Goal: Task Accomplishment & Management: Complete application form

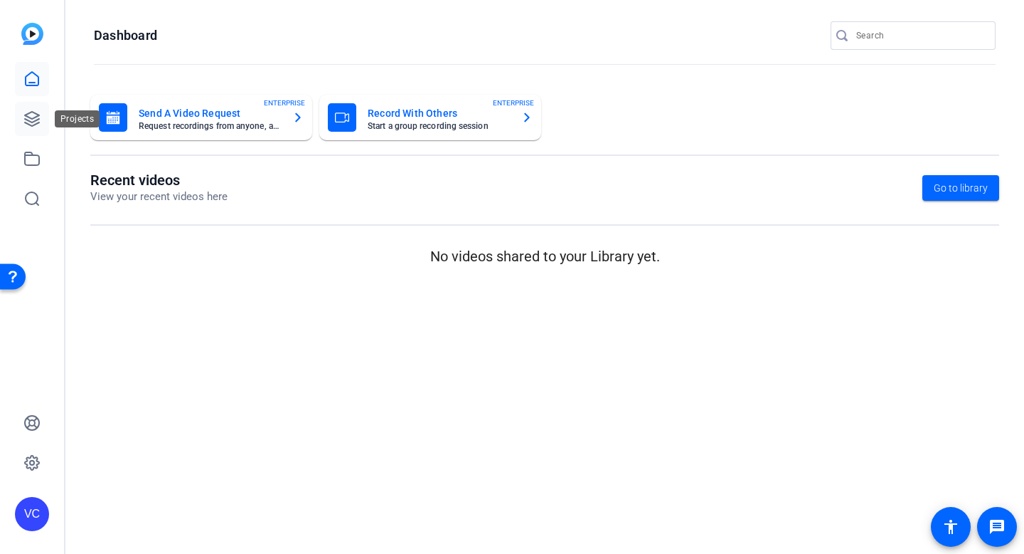
click at [31, 112] on icon at bounding box center [32, 119] width 14 height 14
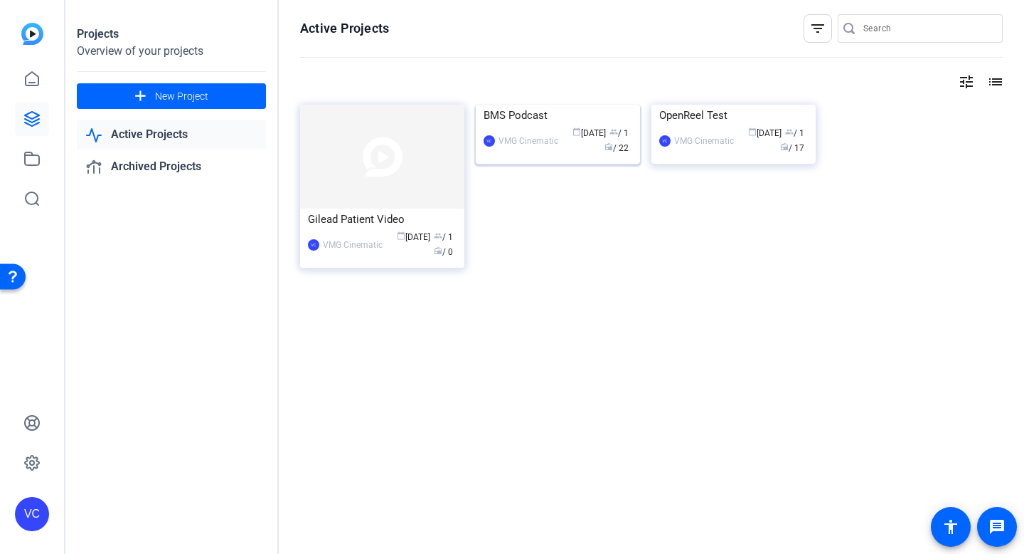
click at [587, 105] on img at bounding box center [558, 105] width 164 height 0
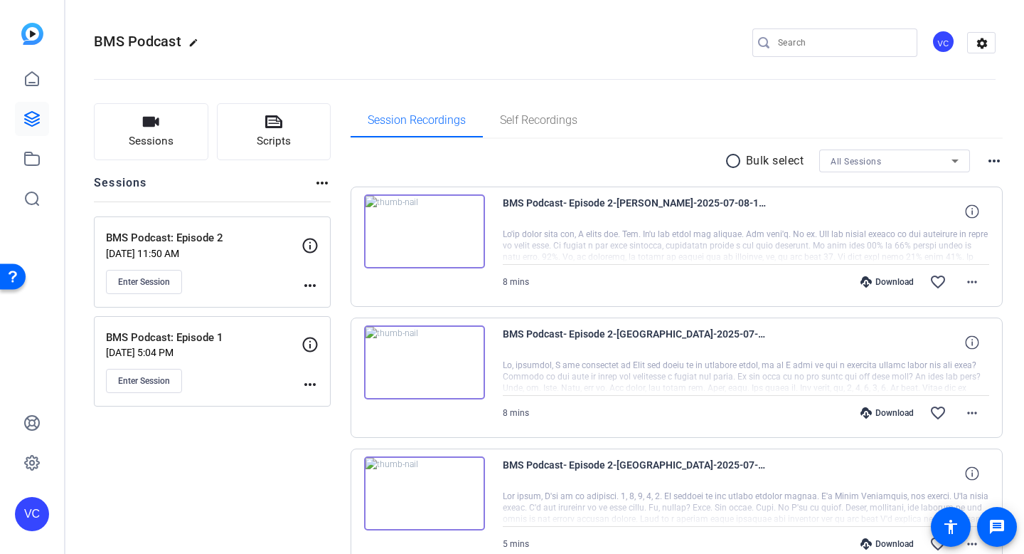
click at [324, 183] on mat-icon "more_horiz" at bounding box center [322, 182] width 17 height 17
click at [324, 183] on div at bounding box center [512, 277] width 1024 height 554
click at [159, 139] on span "Sessions" at bounding box center [151, 141] width 45 height 16
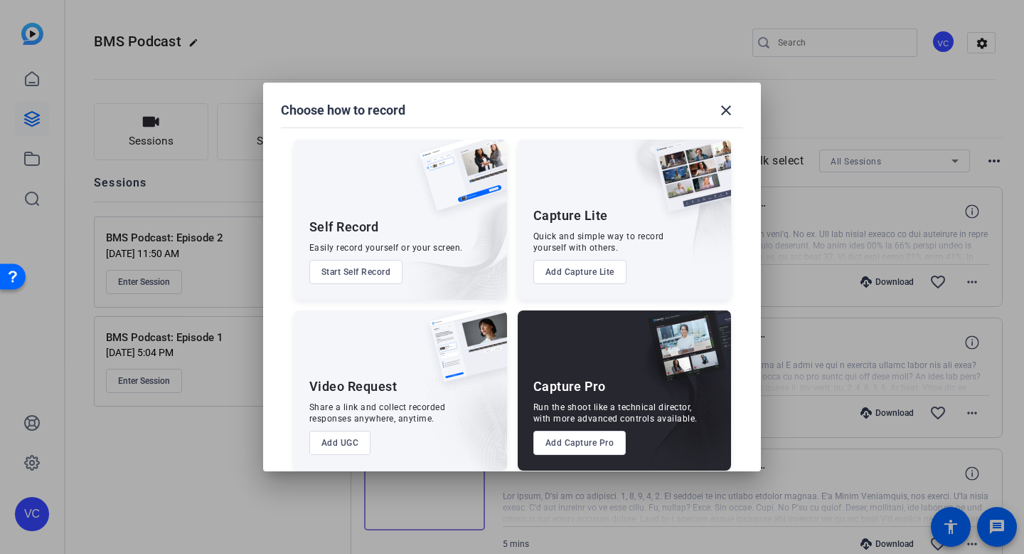
click at [563, 445] on button "Add Capture Pro" at bounding box center [580, 442] width 93 height 24
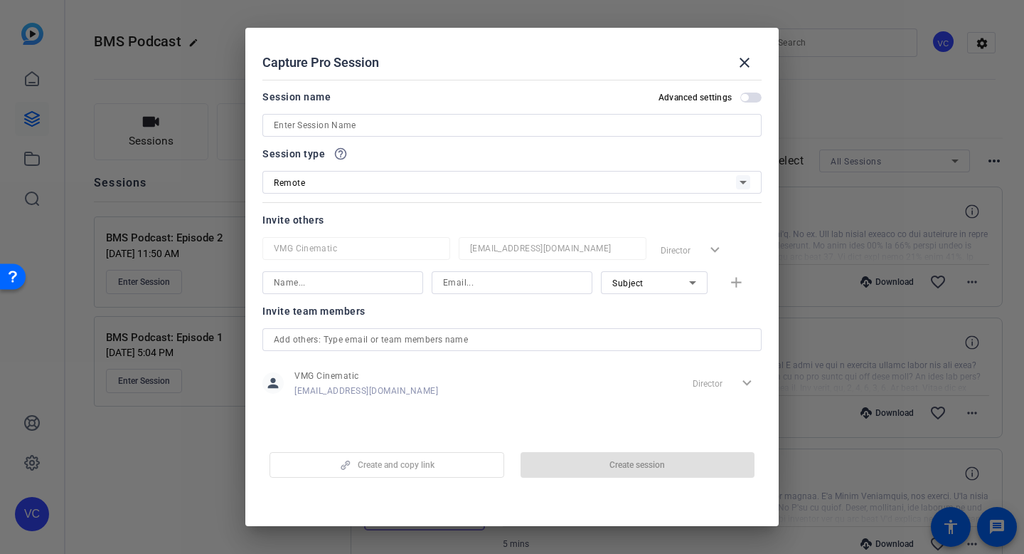
click at [339, 124] on input at bounding box center [512, 125] width 477 height 17
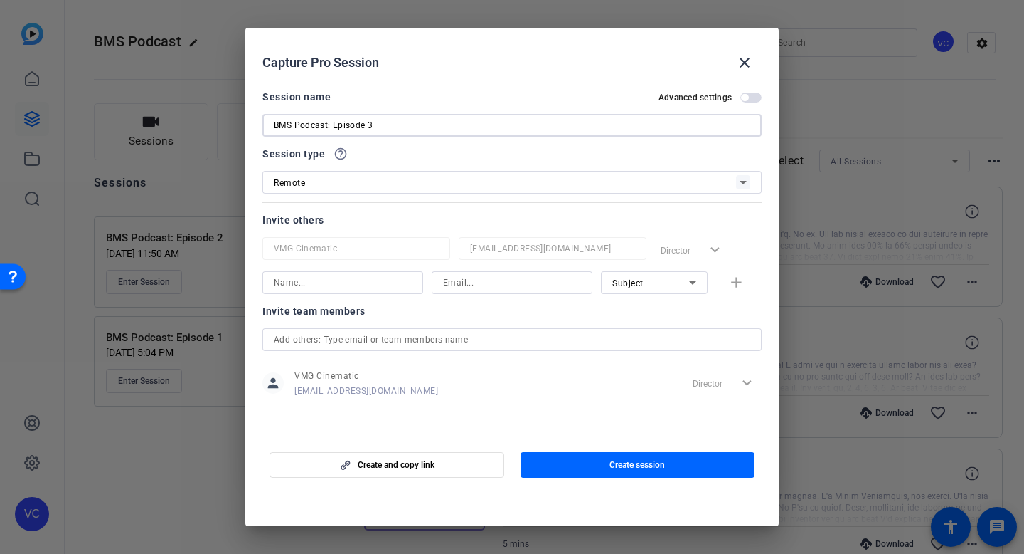
type input "BMS Podcast: Episode 3"
click at [332, 285] on input at bounding box center [343, 282] width 138 height 17
click at [618, 280] on span "Subject" at bounding box center [628, 283] width 31 height 10
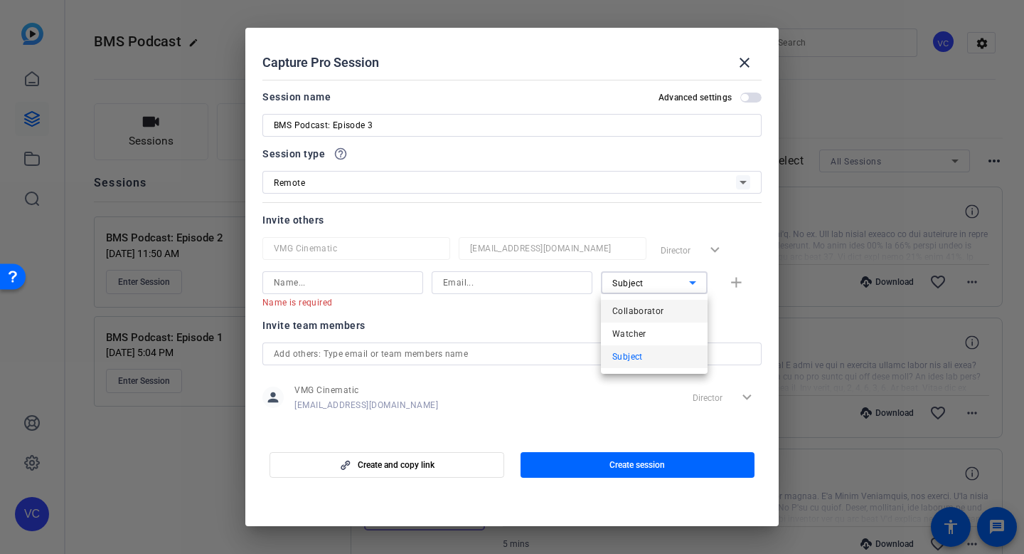
click at [630, 312] on span "Collaborator" at bounding box center [639, 310] width 52 height 17
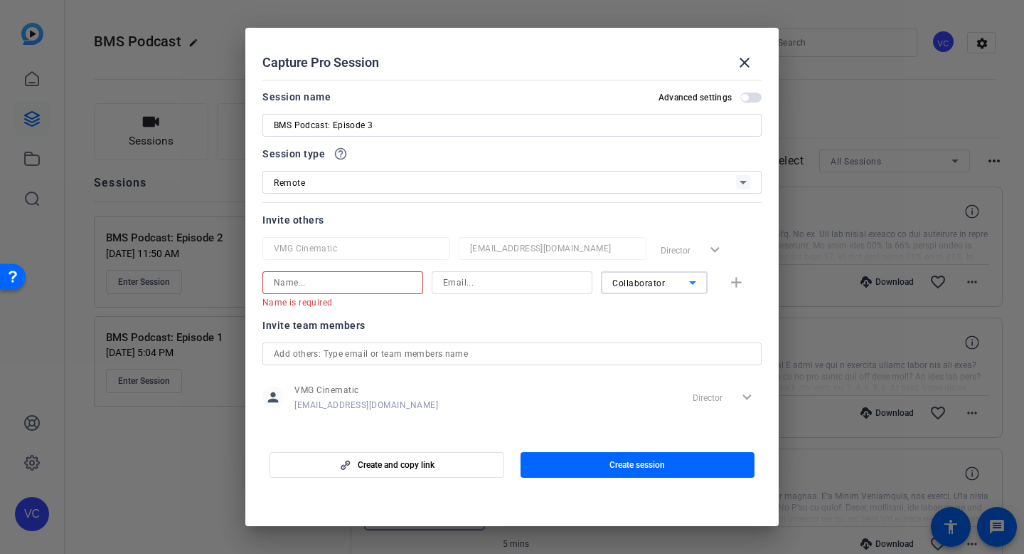
click at [340, 288] on input at bounding box center [343, 282] width 138 height 17
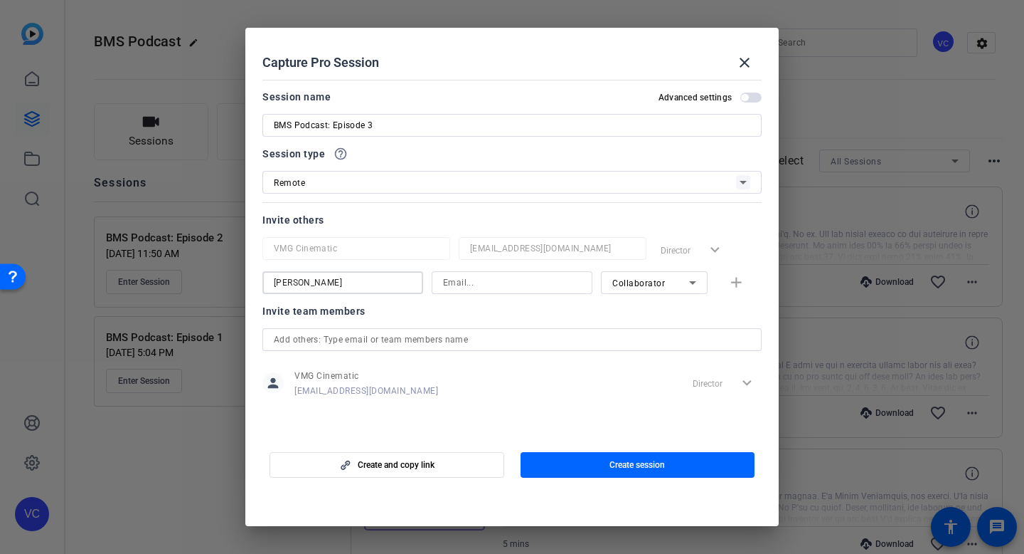
type input "[PERSON_NAME]"
click at [448, 279] on input at bounding box center [512, 282] width 138 height 17
type input "[PERSON_NAME][EMAIL_ADDRESS][DOMAIN_NAME]"
click at [740, 281] on mat-icon "add" at bounding box center [737, 283] width 18 height 18
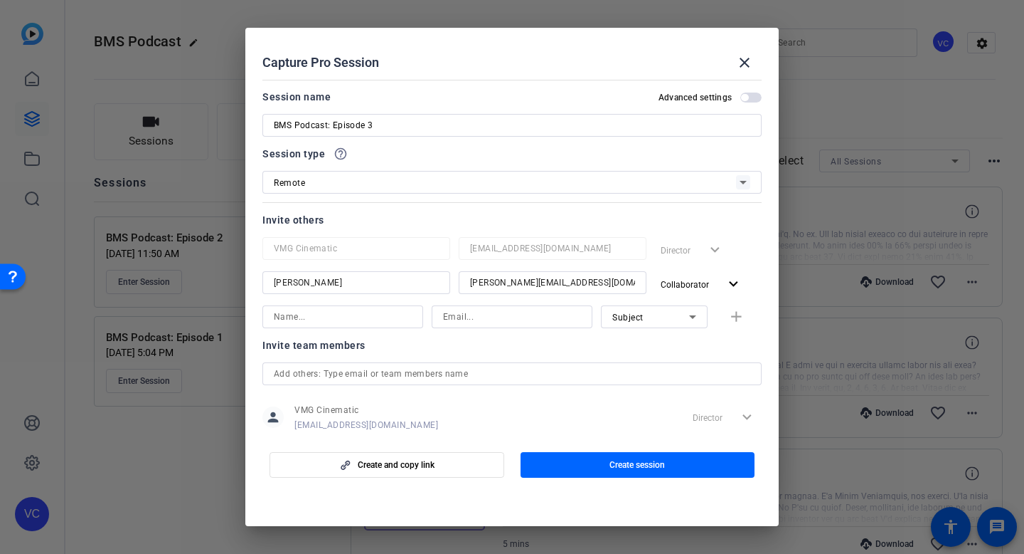
click at [394, 319] on input at bounding box center [343, 316] width 138 height 17
type input "[PERSON_NAME]"
click at [492, 313] on input at bounding box center [512, 316] width 138 height 17
type input "[PERSON_NAME][EMAIL_ADDRESS][DOMAIN_NAME]"
click at [682, 313] on div "Subject" at bounding box center [651, 317] width 77 height 18
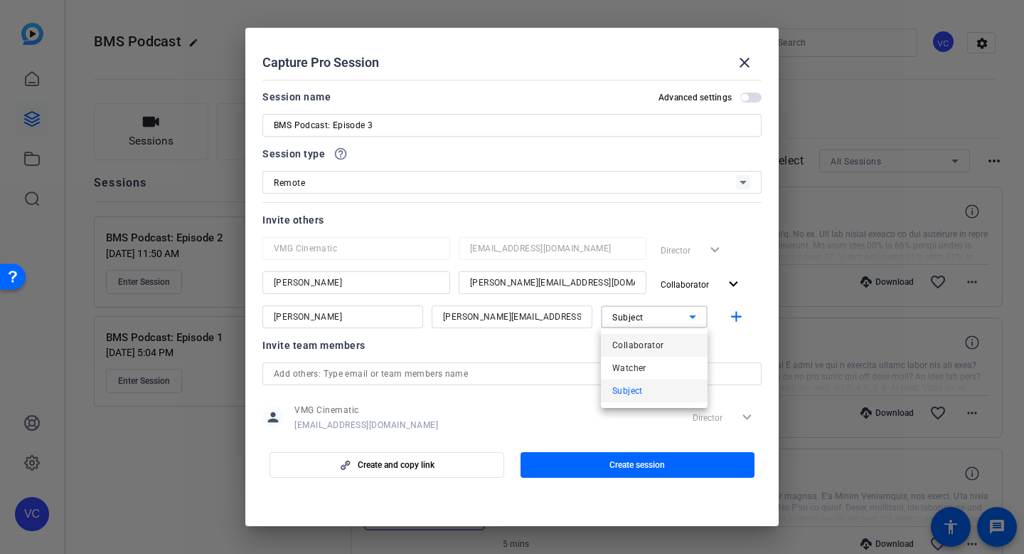
click at [661, 341] on span "Collaborator" at bounding box center [639, 345] width 52 height 17
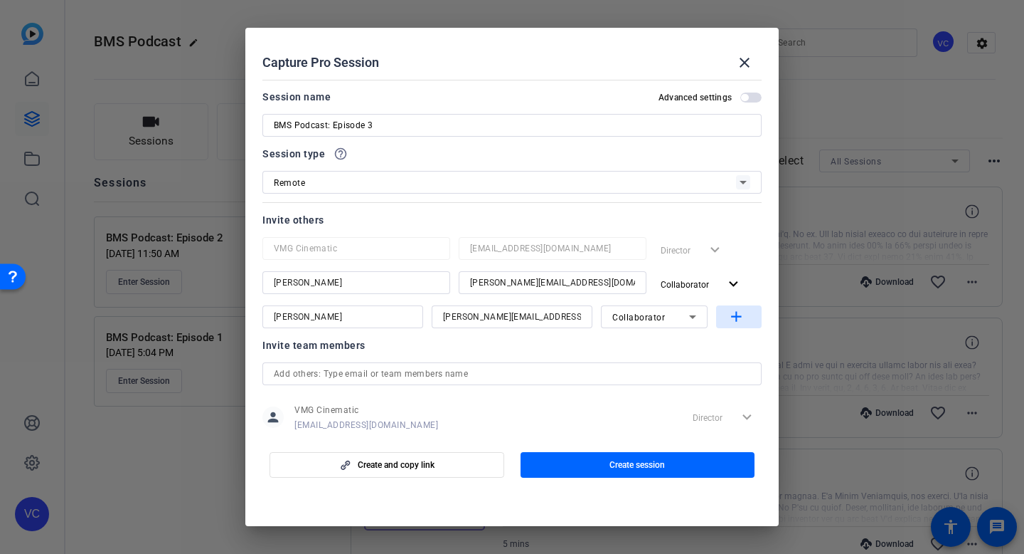
click at [736, 310] on mat-icon "add" at bounding box center [737, 317] width 18 height 18
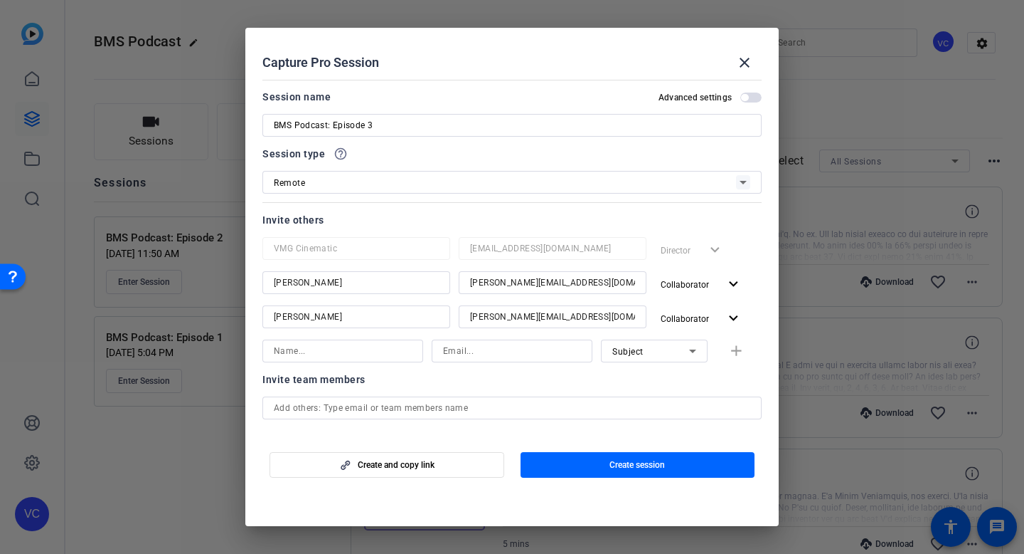
click at [382, 352] on input at bounding box center [343, 350] width 138 height 17
type input "[PERSON_NAME]"
click at [507, 350] on input at bounding box center [512, 350] width 138 height 17
paste input "[PERSON_NAME][EMAIL_ADDRESS][PERSON_NAME][DOMAIN_NAME]"
type input "[PERSON_NAME][EMAIL_ADDRESS][PERSON_NAME][DOMAIN_NAME]"
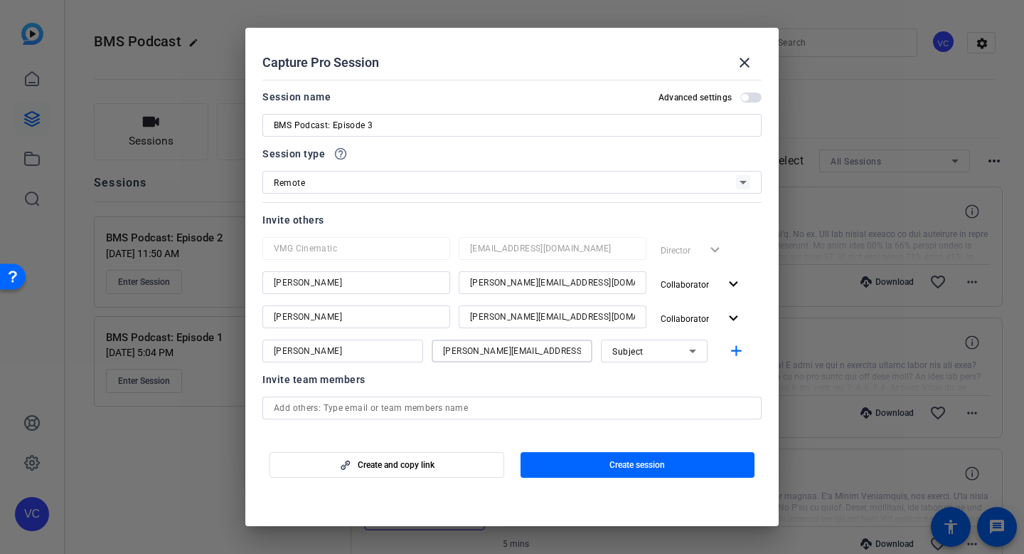
click at [343, 349] on input "[PERSON_NAME]" at bounding box center [343, 350] width 138 height 17
type input "[PERSON_NAME]"
click at [733, 346] on mat-icon "add" at bounding box center [737, 351] width 18 height 18
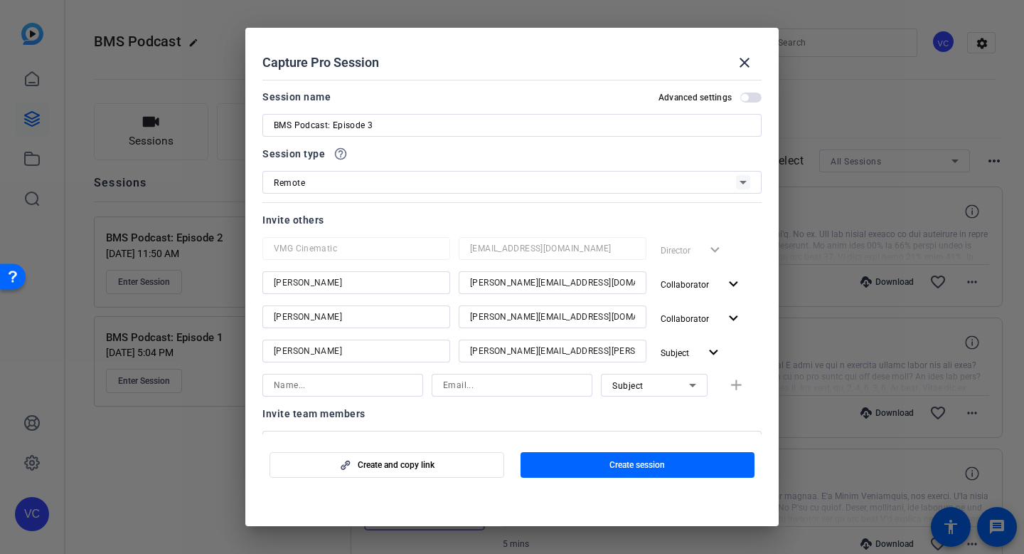
click at [341, 387] on input at bounding box center [343, 384] width 138 height 17
type input "[PERSON_NAME]"
click at [469, 376] on input at bounding box center [512, 384] width 138 height 17
click at [480, 383] on input at bounding box center [512, 384] width 138 height 17
paste input "[PERSON_NAME][EMAIL_ADDRESS][PERSON_NAME][DOMAIN_NAME]"
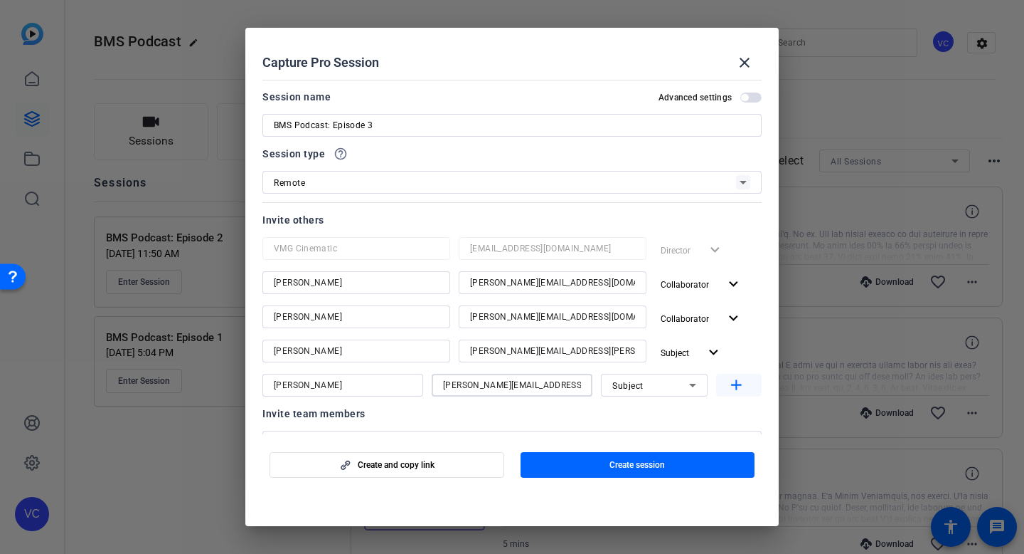
type input "[PERSON_NAME][EMAIL_ADDRESS][PERSON_NAME][DOMAIN_NAME]"
click at [734, 378] on mat-icon "add" at bounding box center [737, 385] width 18 height 18
click at [743, 97] on span "button" at bounding box center [744, 97] width 7 height 7
click at [749, 100] on span "button" at bounding box center [751, 97] width 21 height 10
click at [679, 176] on div "Remote" at bounding box center [505, 183] width 462 height 18
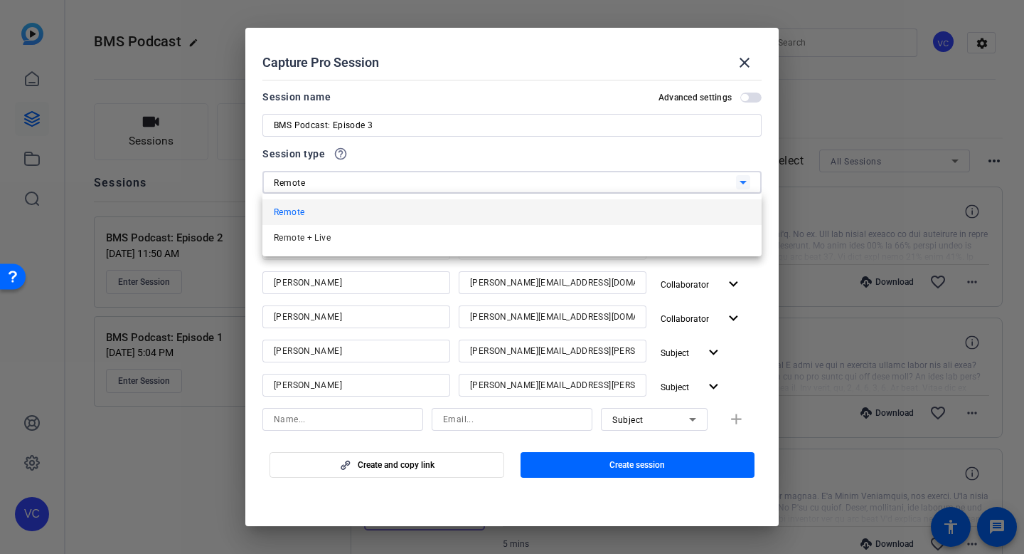
click at [658, 218] on mat-option "Remote" at bounding box center [512, 212] width 499 height 26
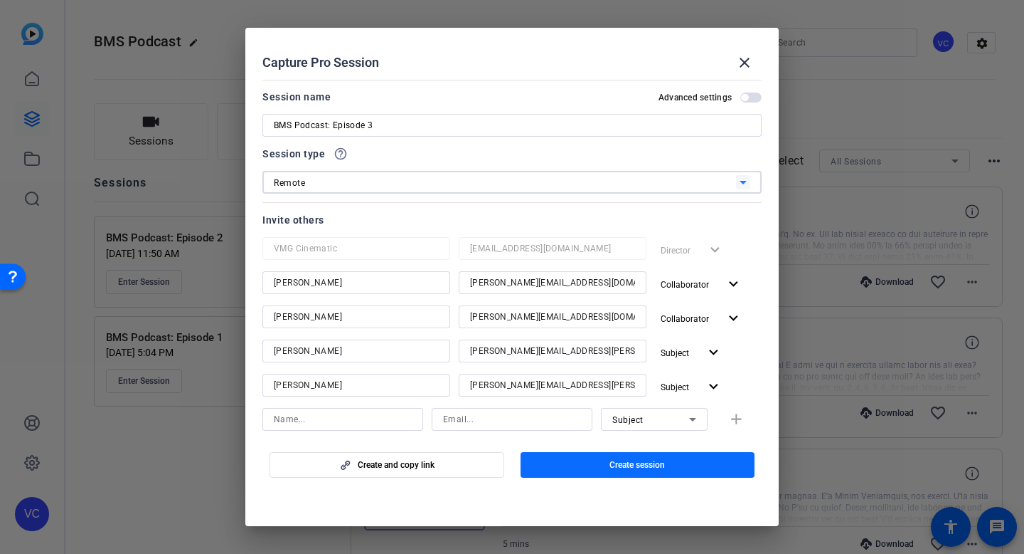
click at [665, 465] on span "Create session" at bounding box center [637, 464] width 55 height 11
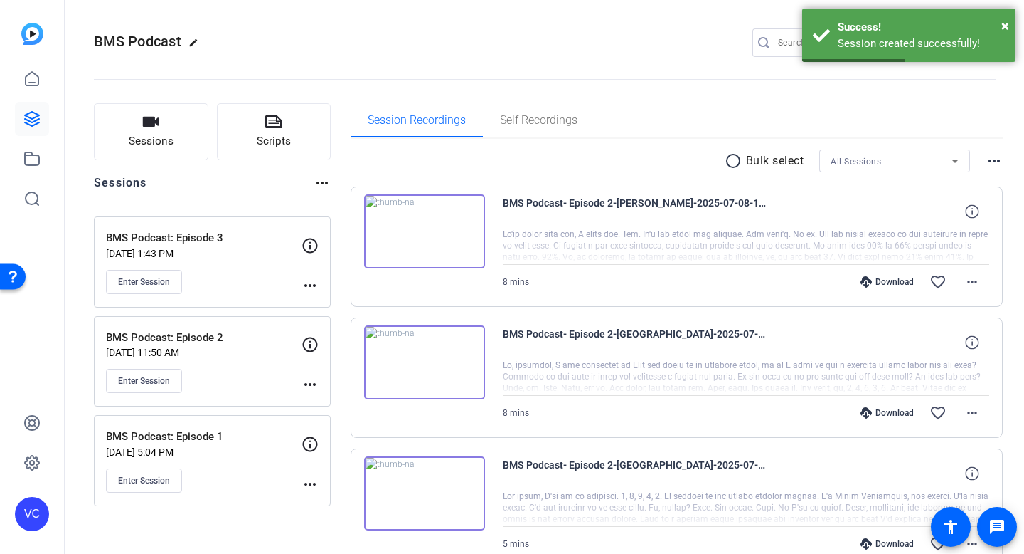
click at [235, 260] on div "BMS Podcast: Episode 3 [DATE] 1:43 PM Enter Session" at bounding box center [204, 262] width 196 height 64
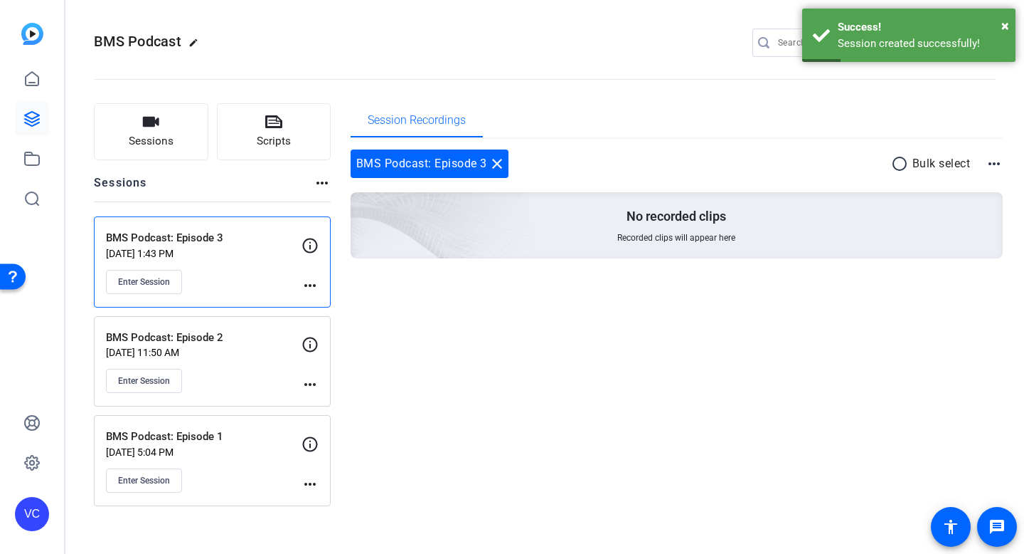
click at [316, 285] on mat-icon "more_horiz" at bounding box center [310, 285] width 17 height 17
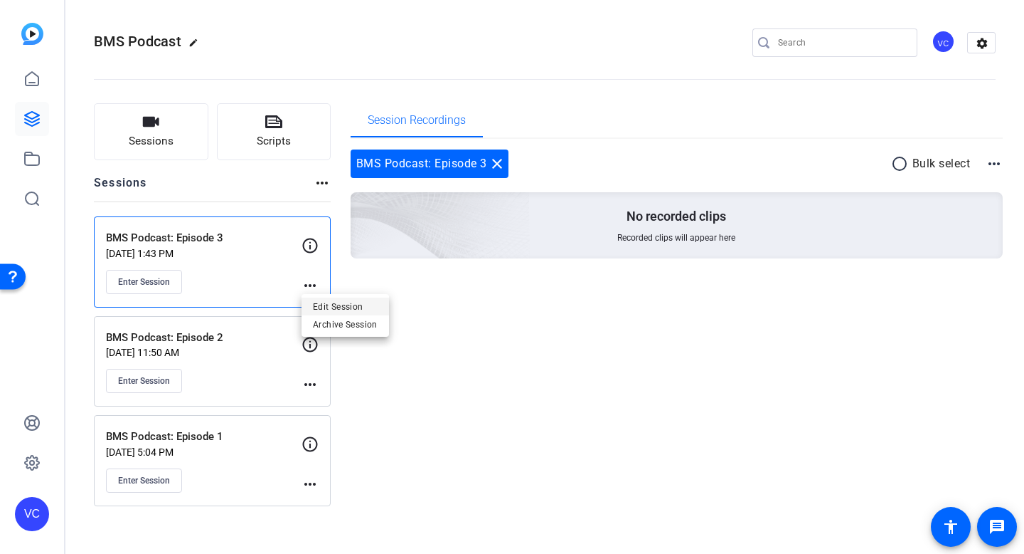
click at [324, 309] on span "Edit Session" at bounding box center [345, 305] width 65 height 17
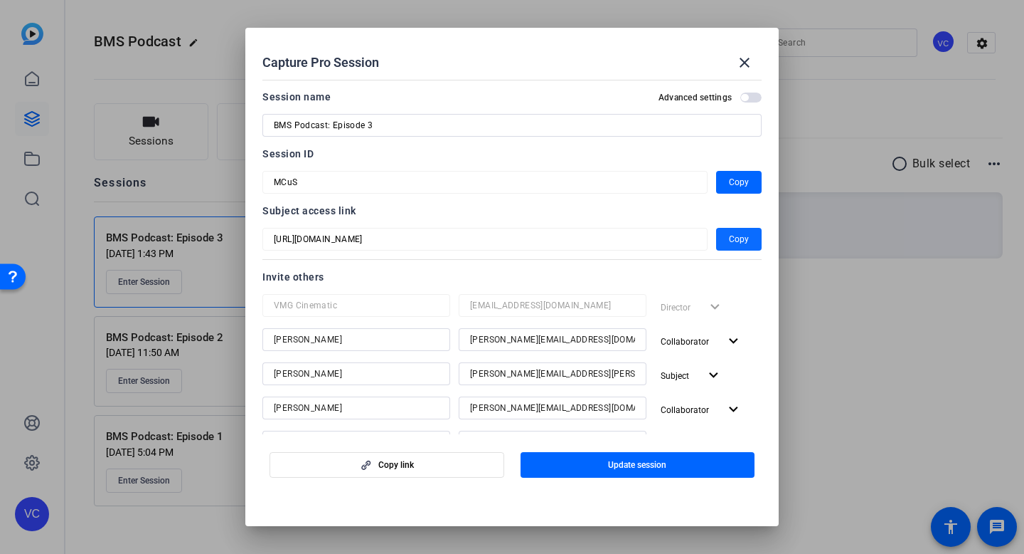
click at [736, 241] on span "Copy" at bounding box center [739, 239] width 20 height 17
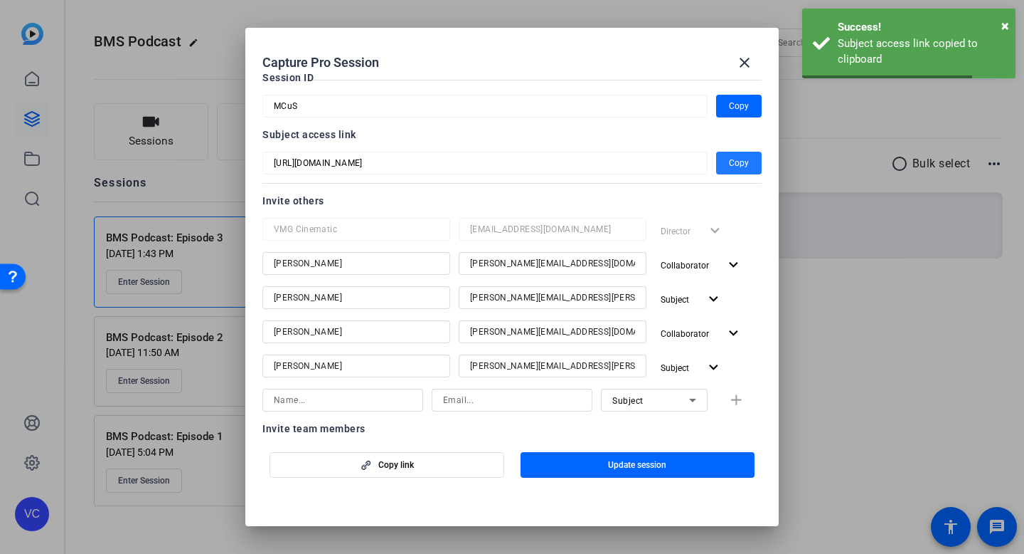
scroll to position [85, 0]
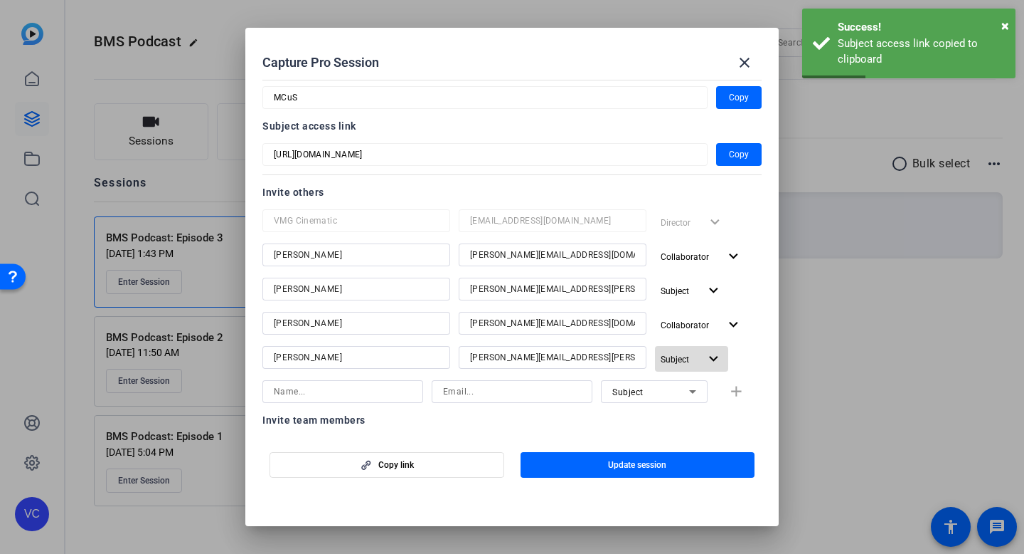
click at [716, 355] on mat-icon "expand_more" at bounding box center [714, 359] width 18 height 18
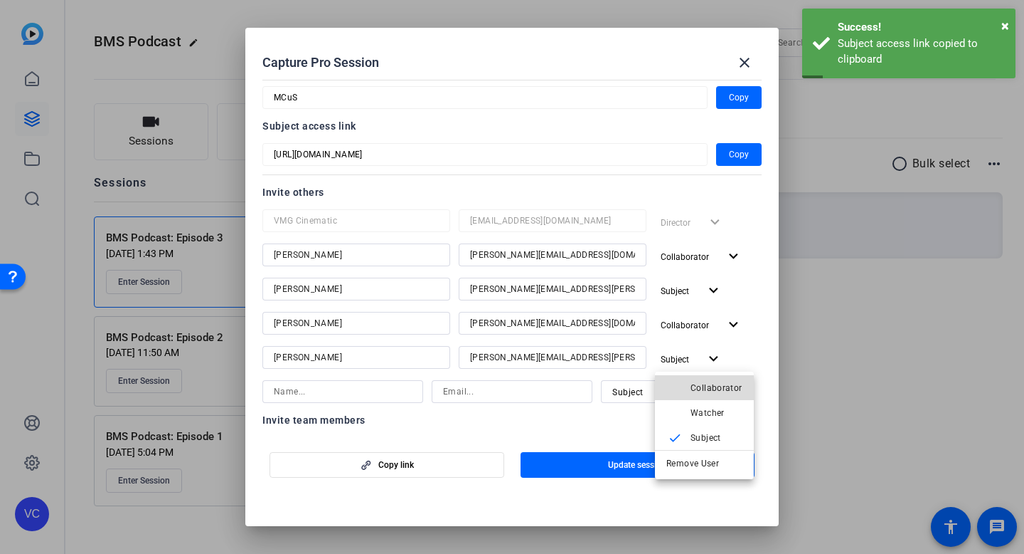
click at [714, 390] on span "Collaborator" at bounding box center [717, 388] width 52 height 10
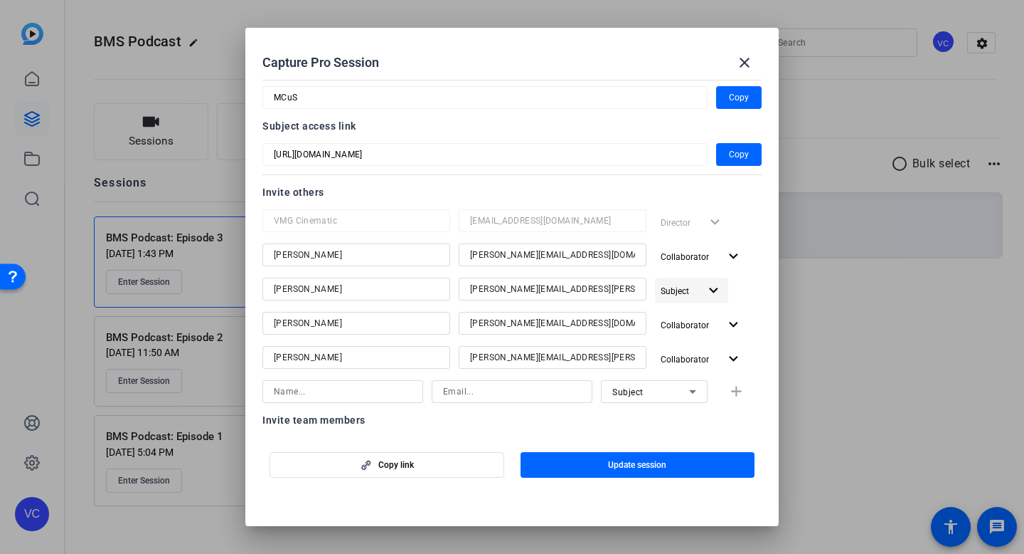
click at [711, 287] on mat-icon "expand_more" at bounding box center [714, 291] width 18 height 18
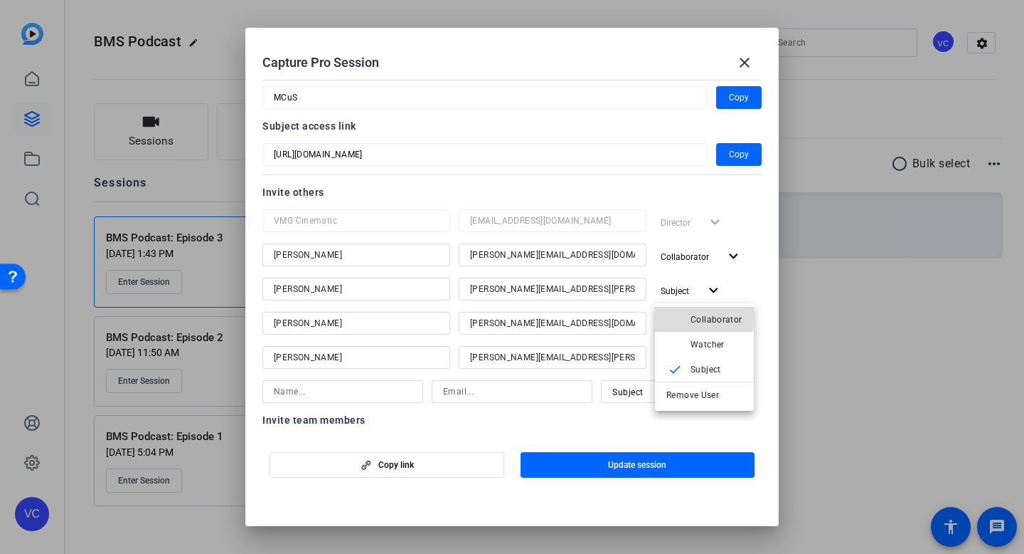
click at [698, 315] on span "Collaborator" at bounding box center [717, 319] width 52 height 10
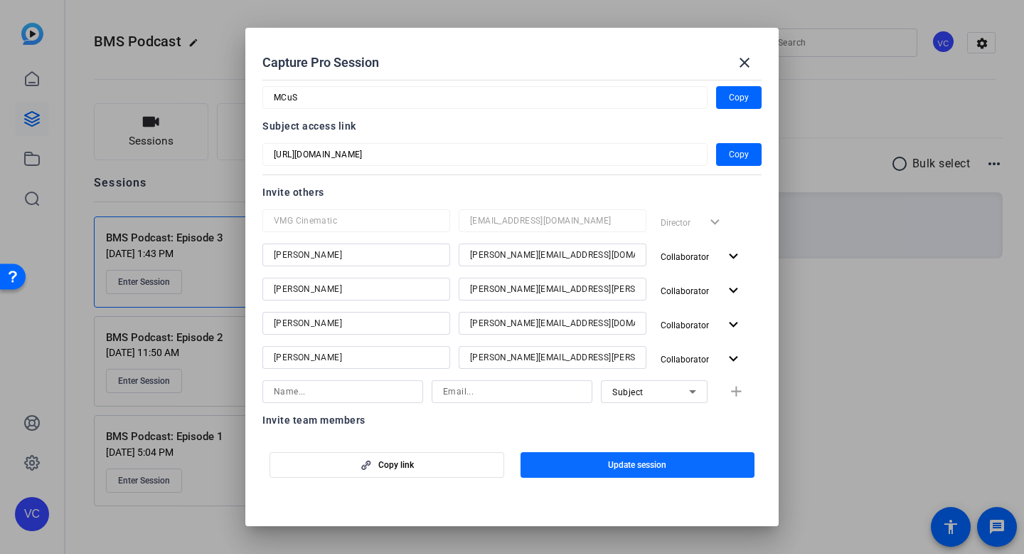
click at [644, 459] on span "Update session" at bounding box center [637, 464] width 58 height 11
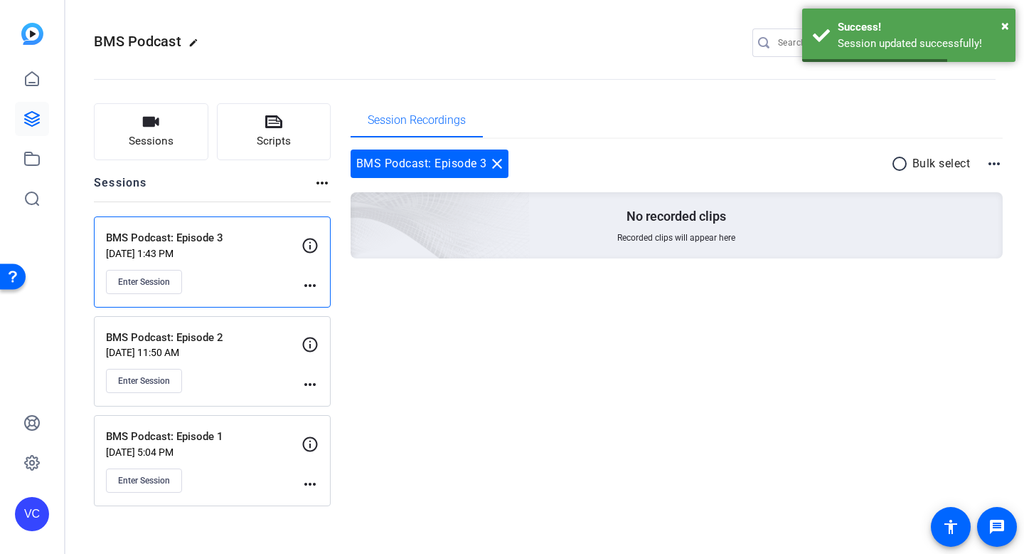
click at [309, 280] on mat-icon "more_horiz" at bounding box center [310, 285] width 17 height 17
click at [360, 301] on span "Edit Session" at bounding box center [345, 305] width 65 height 17
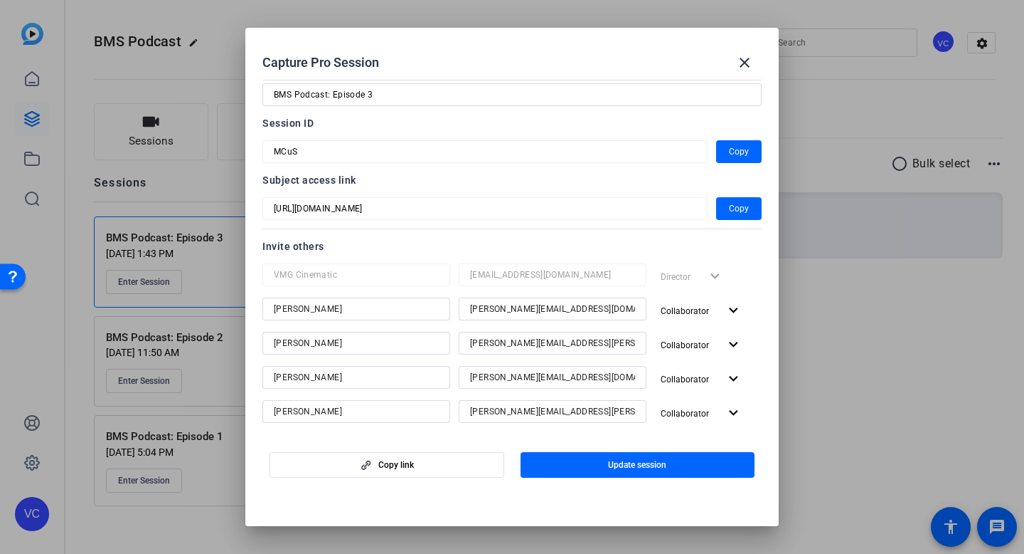
scroll to position [0, 0]
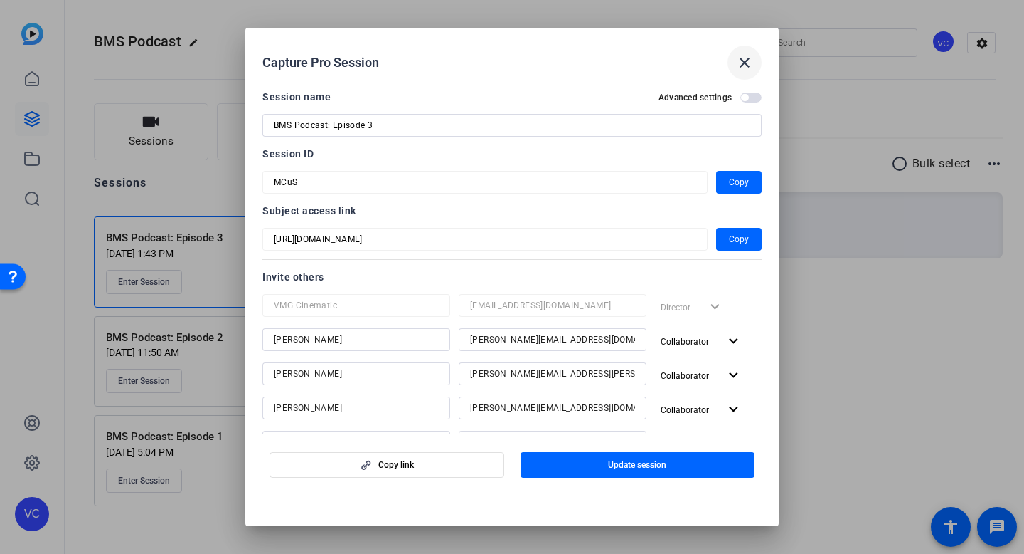
click at [744, 63] on mat-icon "close" at bounding box center [744, 62] width 17 height 17
